Goal: Transaction & Acquisition: Purchase product/service

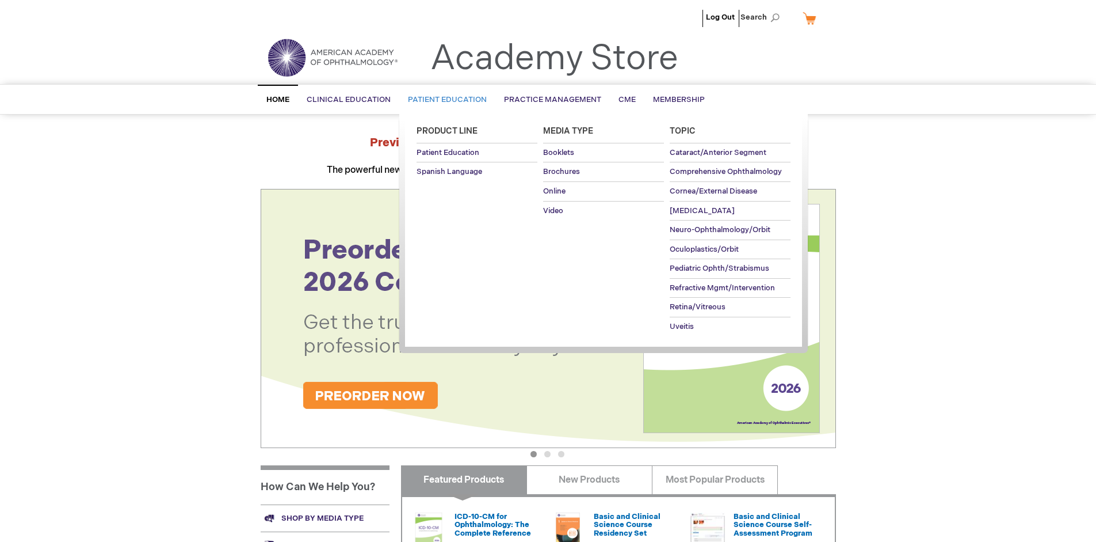
click at [444, 100] on span "Patient Education" at bounding box center [447, 99] width 79 height 9
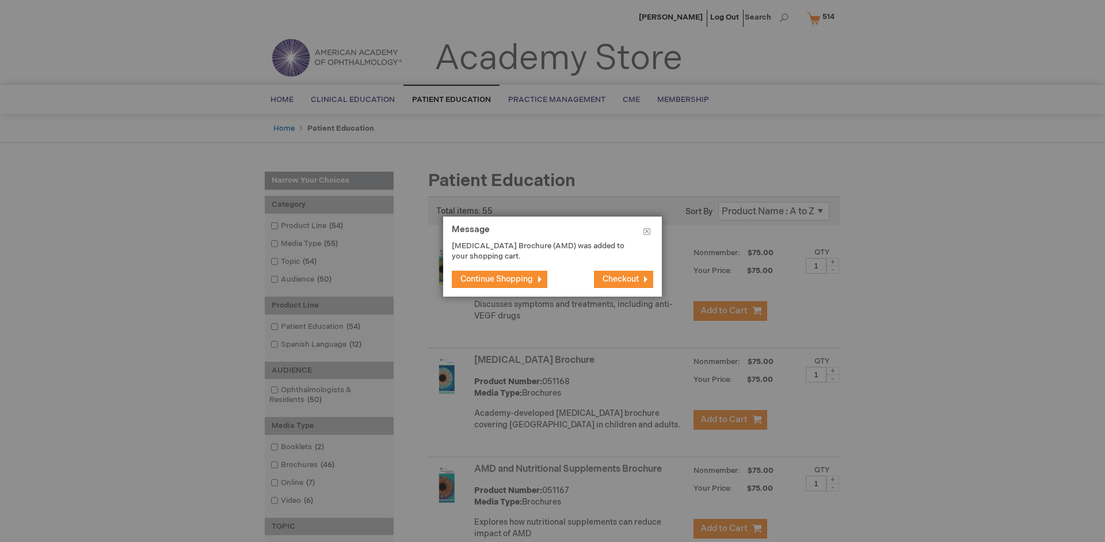
click at [497, 279] on span "Continue Shopping" at bounding box center [496, 279] width 73 height 10
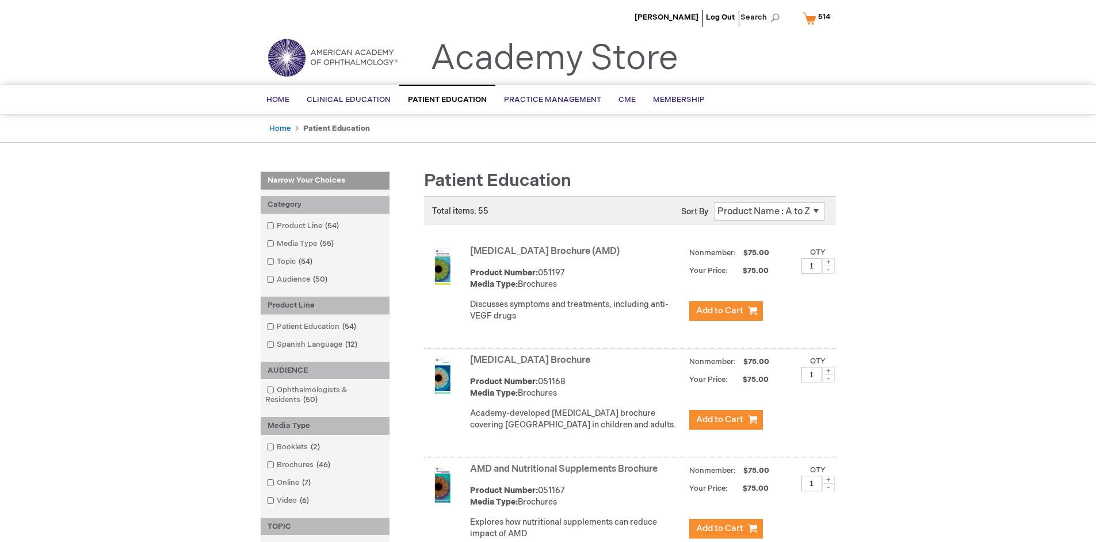
click at [566, 474] on link "AMD and Nutritional Supplements Brochure" at bounding box center [564, 468] width 188 height 11
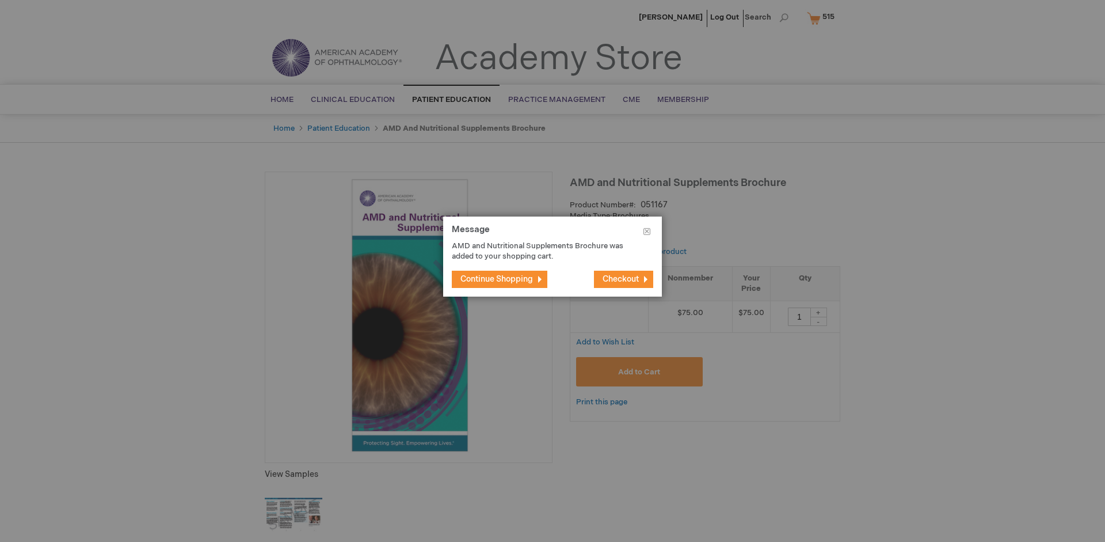
click at [497, 279] on span "Continue Shopping" at bounding box center [496, 279] width 73 height 10
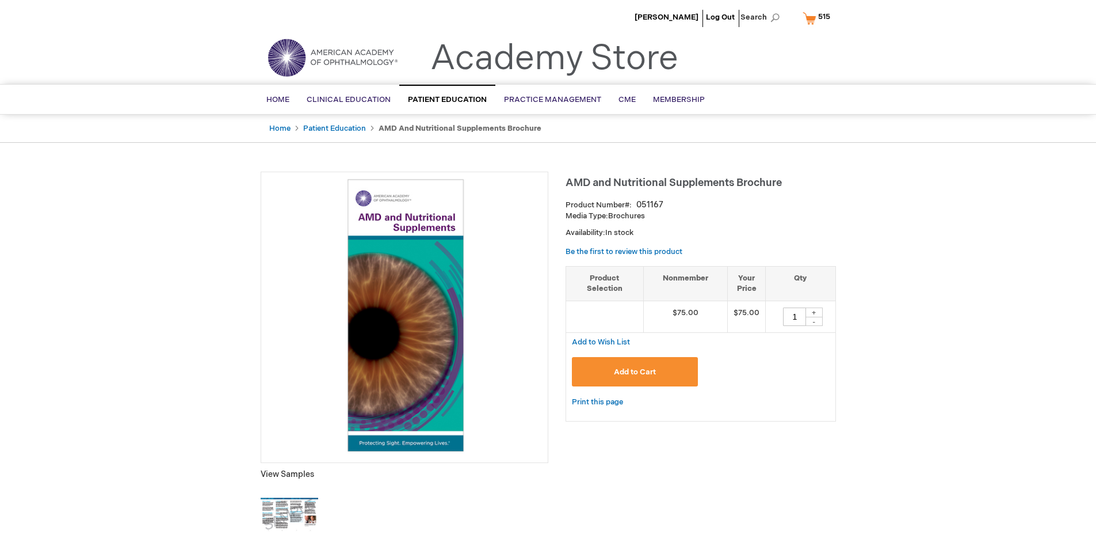
click at [818, 18] on span "515" at bounding box center [824, 16] width 12 height 9
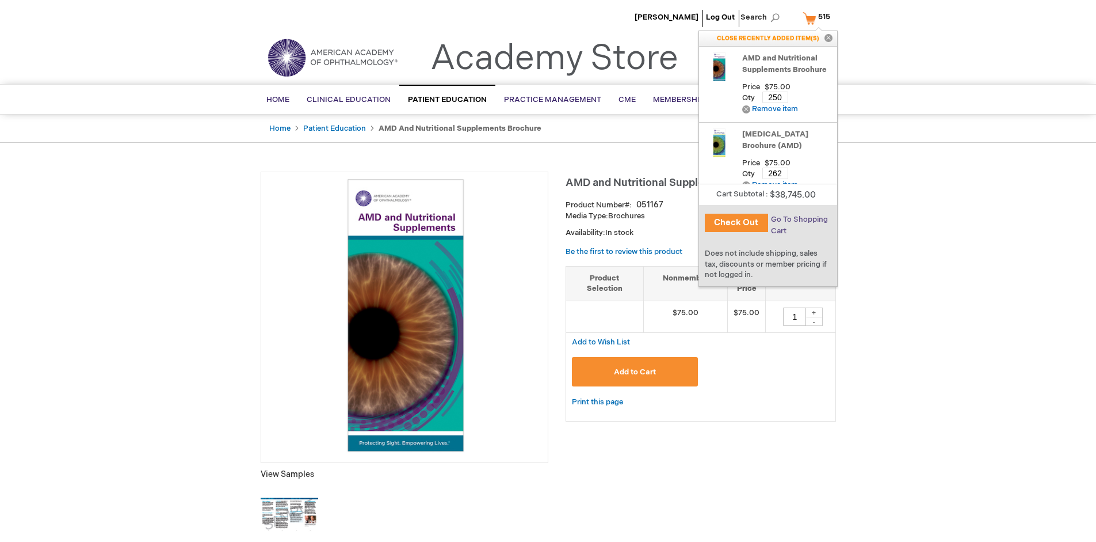
click at [799, 219] on span "Go To Shopping Cart" at bounding box center [799, 225] width 57 height 21
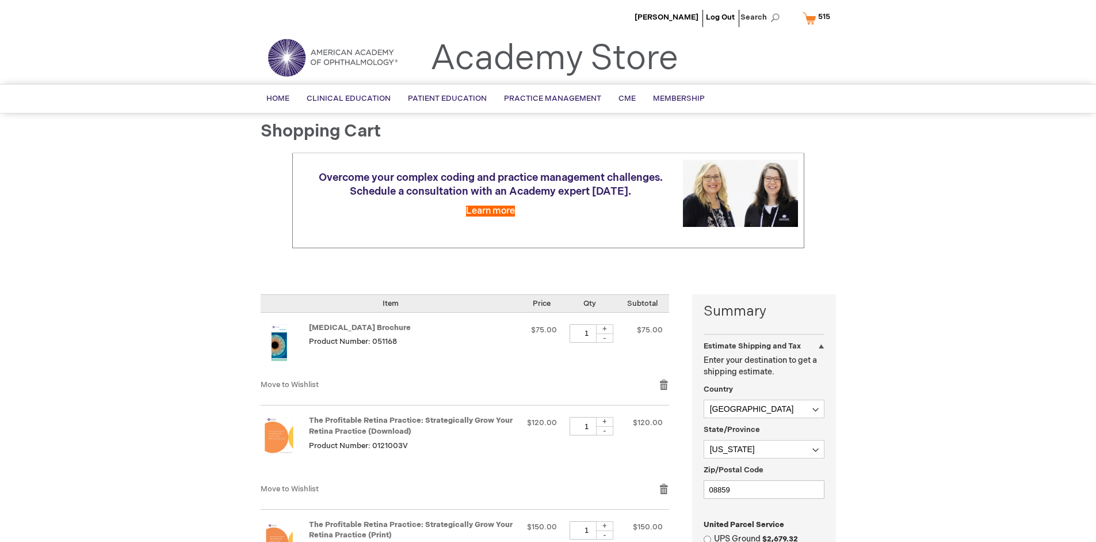
select select "US"
select select "41"
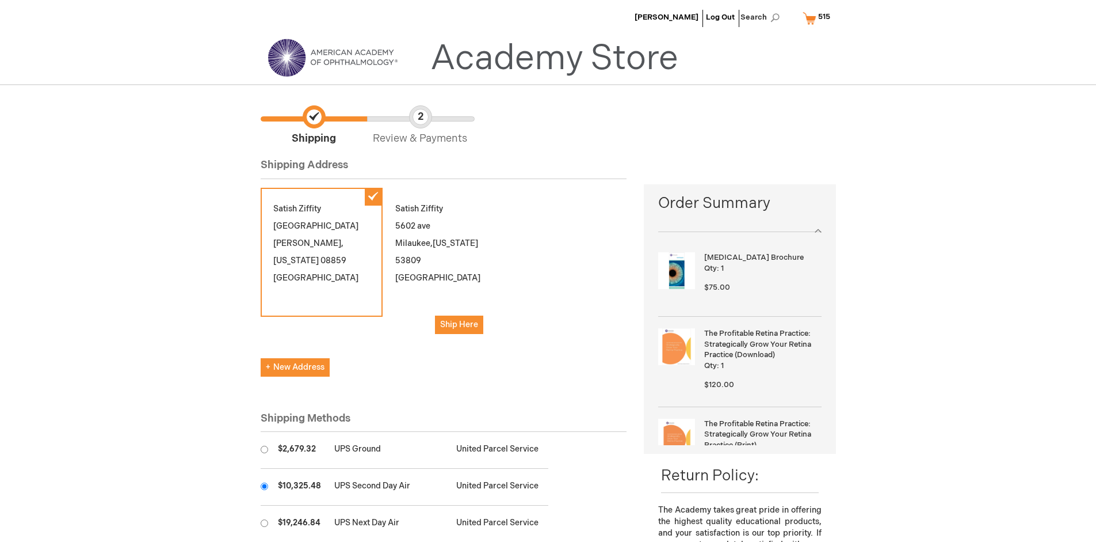
click at [264, 486] on input "radio" at bounding box center [264, 485] width 7 height 7
